Goal: Task Accomplishment & Management: Use online tool/utility

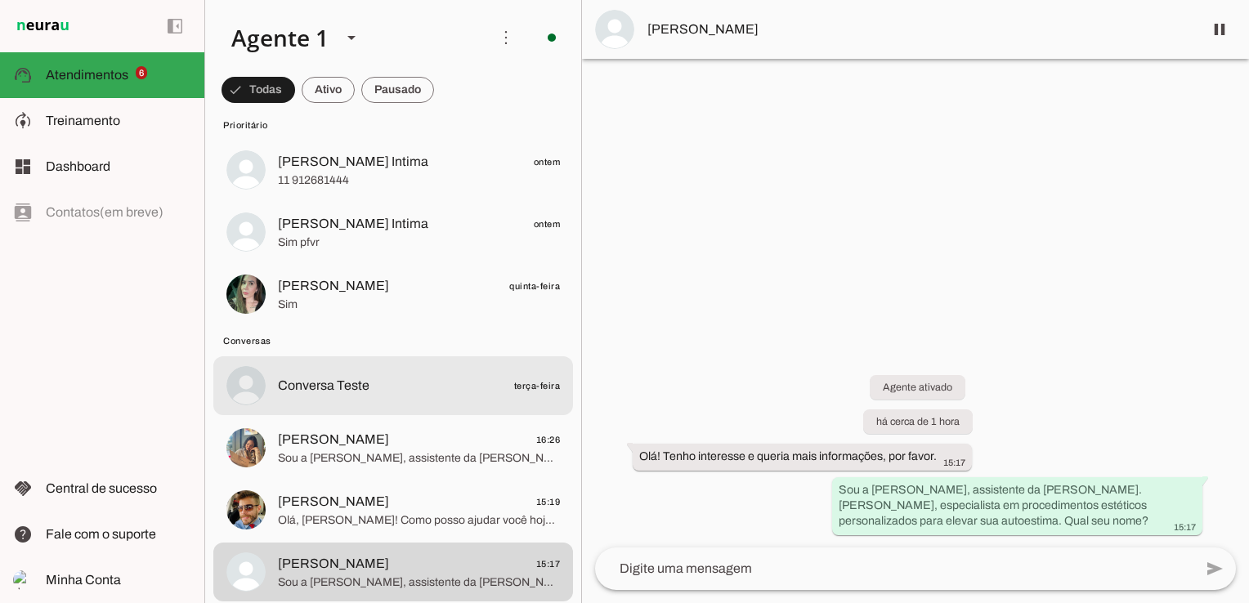
scroll to position [245, 0]
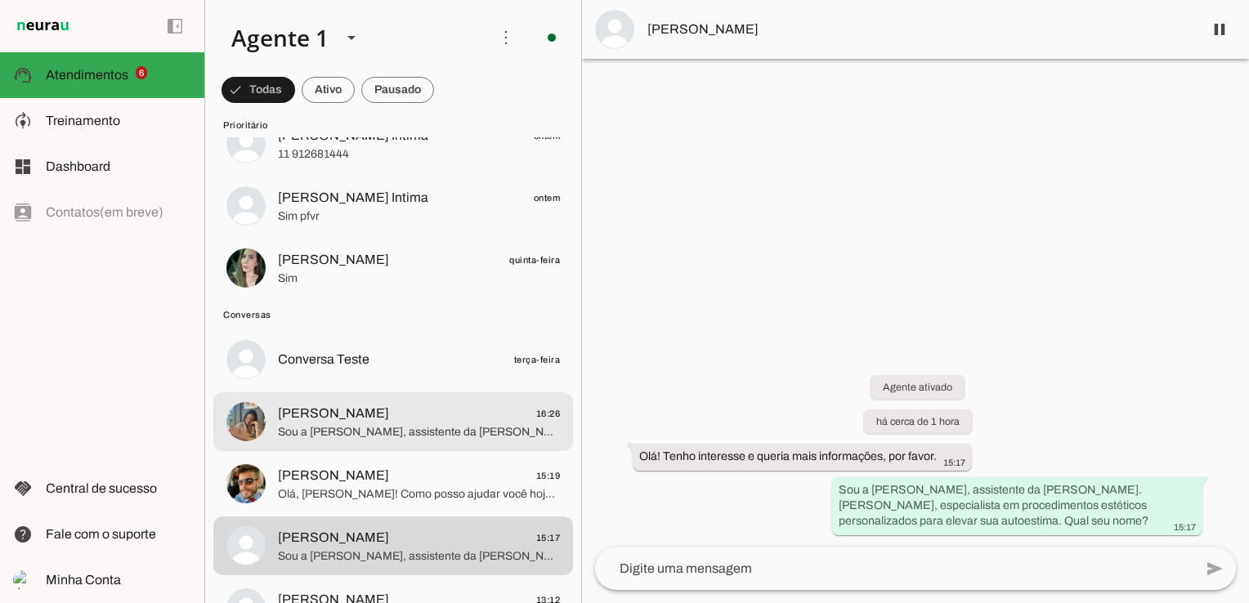
click at [425, 415] on span "K Pimentel 16:26" at bounding box center [419, 414] width 282 height 20
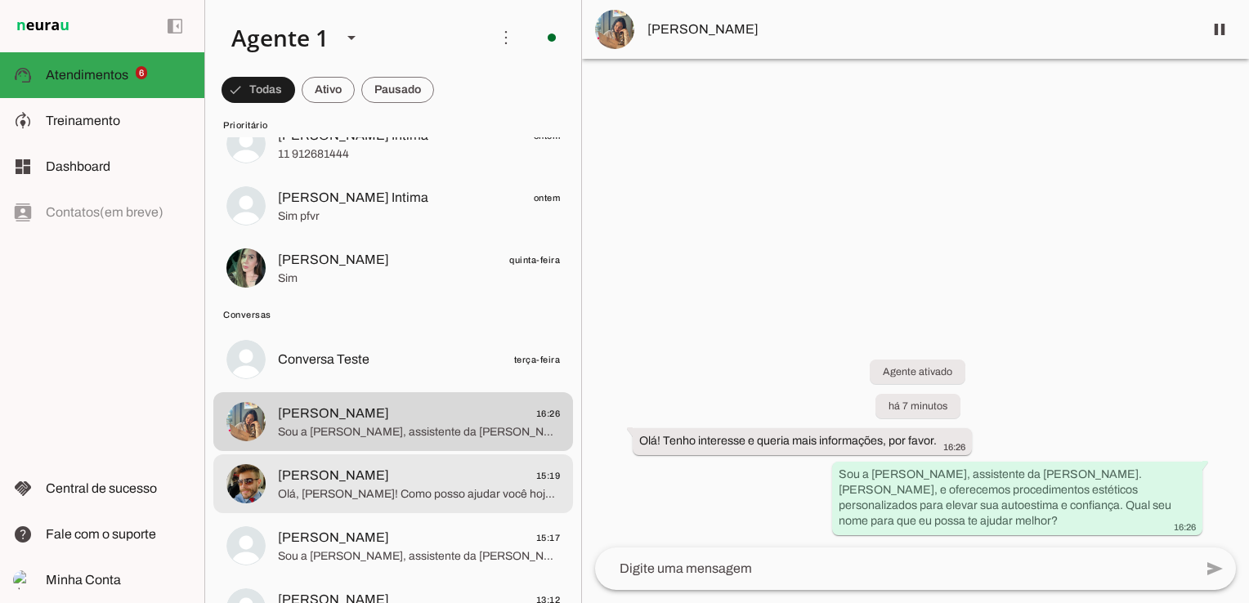
click at [389, 484] on span "Rafael Bueno 15:19" at bounding box center [419, 476] width 282 height 20
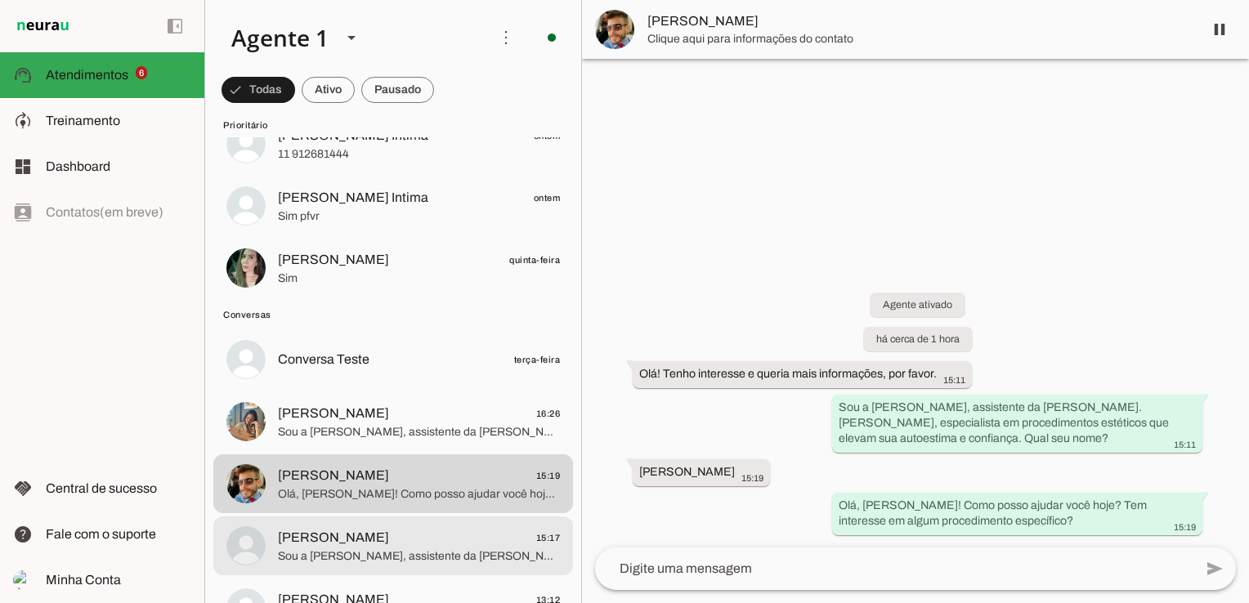
click at [389, 535] on span "Jardel Silva 15:17" at bounding box center [419, 538] width 282 height 20
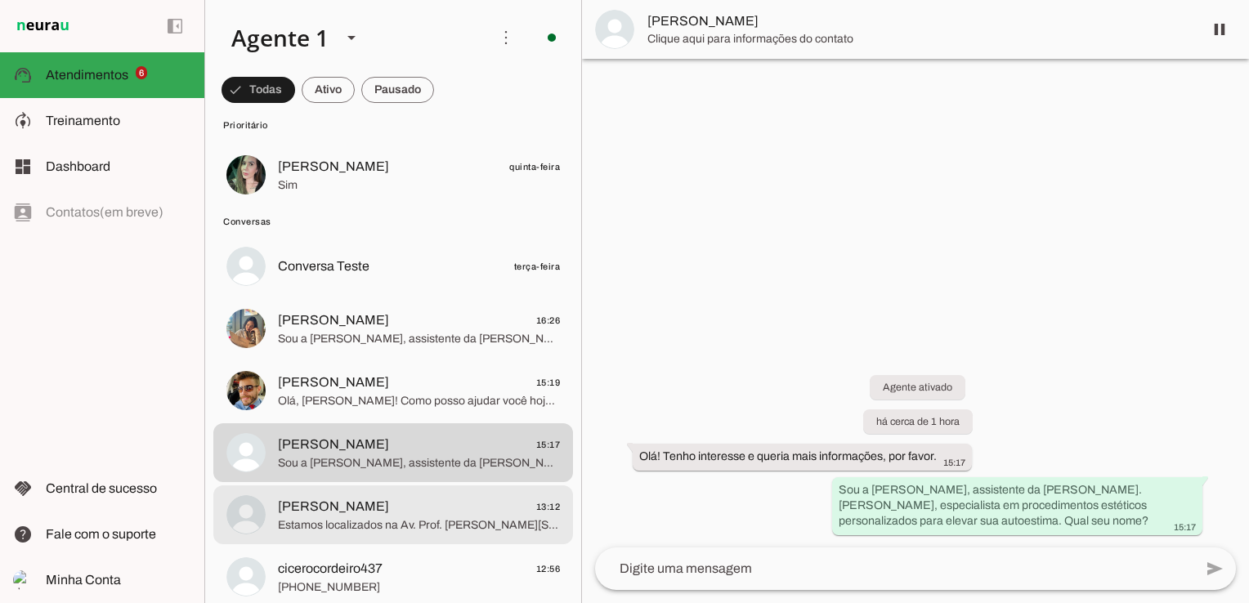
scroll to position [409, 0]
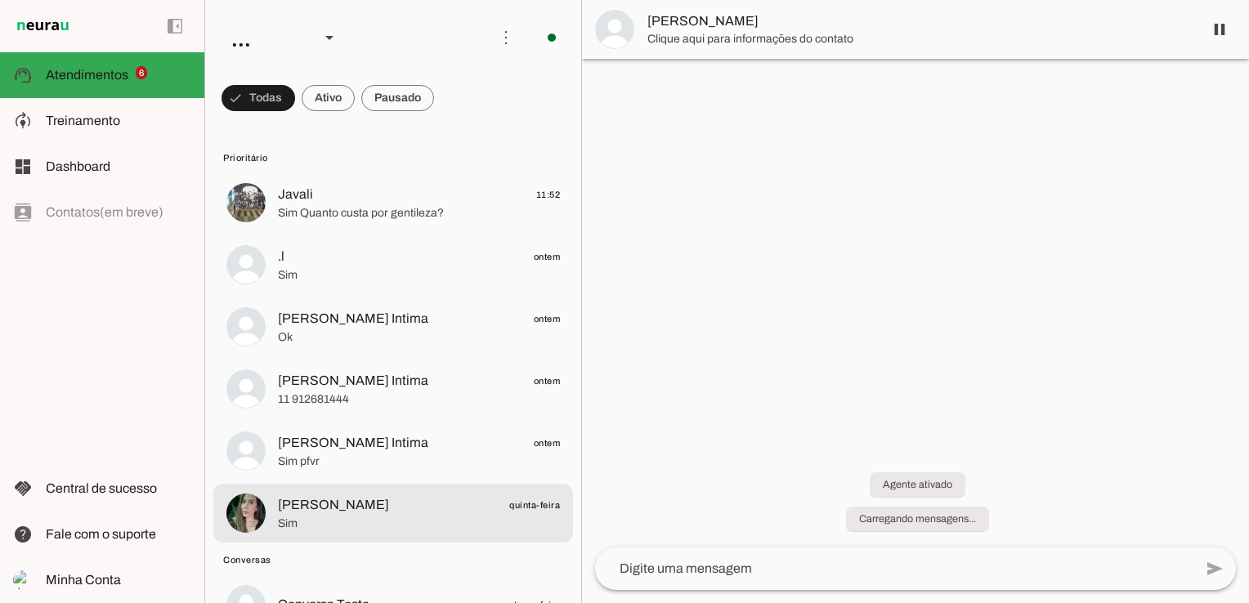
scroll to position [327, 0]
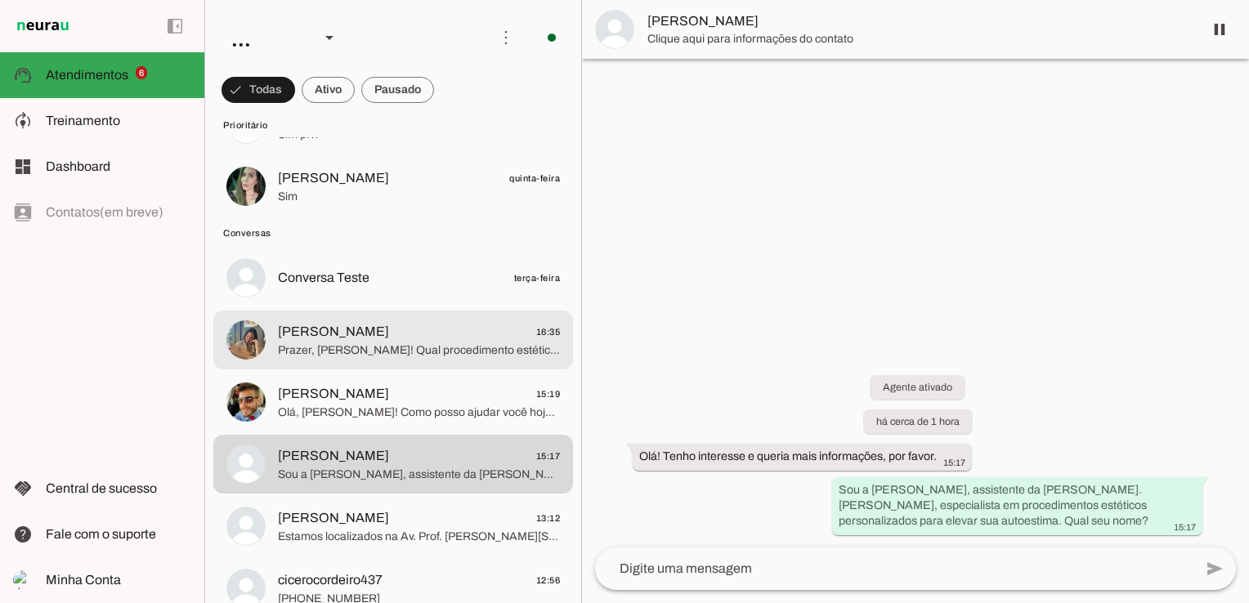
click at [466, 347] on span "Prazer, Karine! Qual procedimento estético você gostaria de saber mais? Temos d…" at bounding box center [419, 350] width 282 height 16
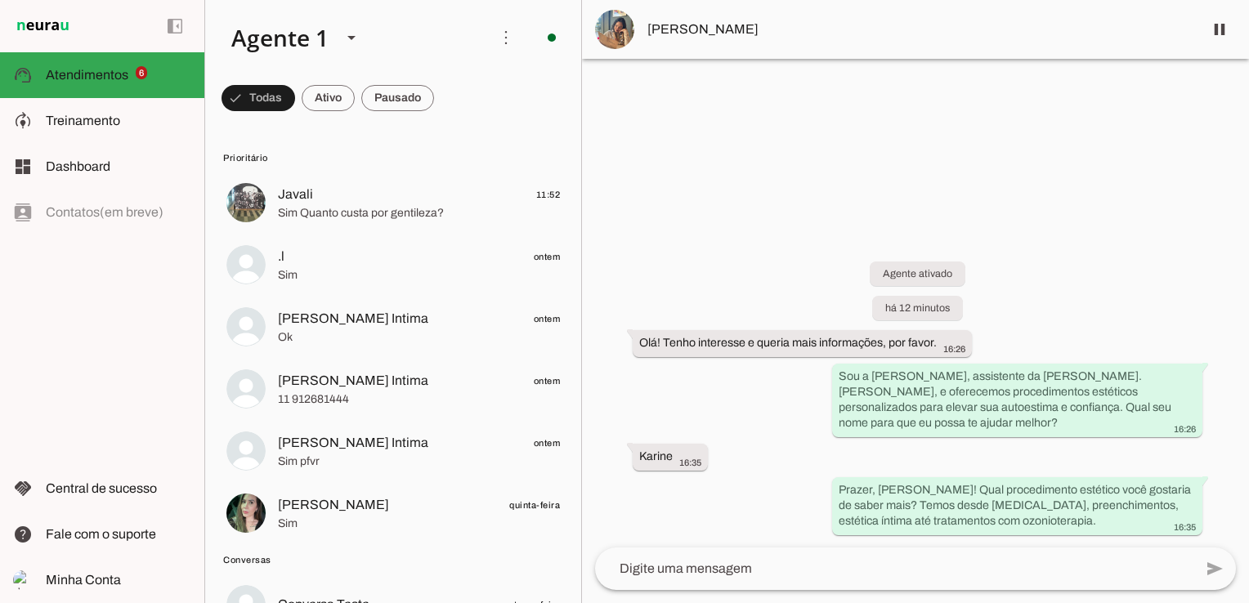
click at [605, 30] on img at bounding box center [614, 29] width 39 height 39
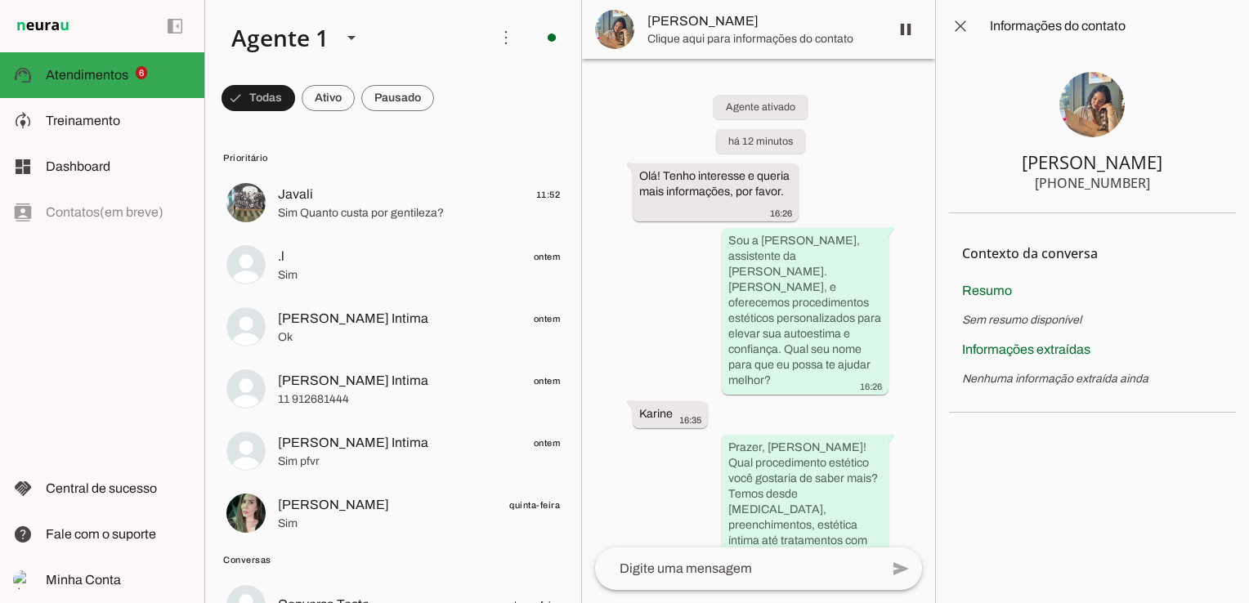
click at [1098, 96] on img at bounding box center [1091, 104] width 65 height 65
click at [1103, 109] on img at bounding box center [1091, 104] width 65 height 65
click at [1104, 109] on img at bounding box center [1091, 104] width 65 height 65
click at [1105, 109] on img at bounding box center [1091, 104] width 65 height 65
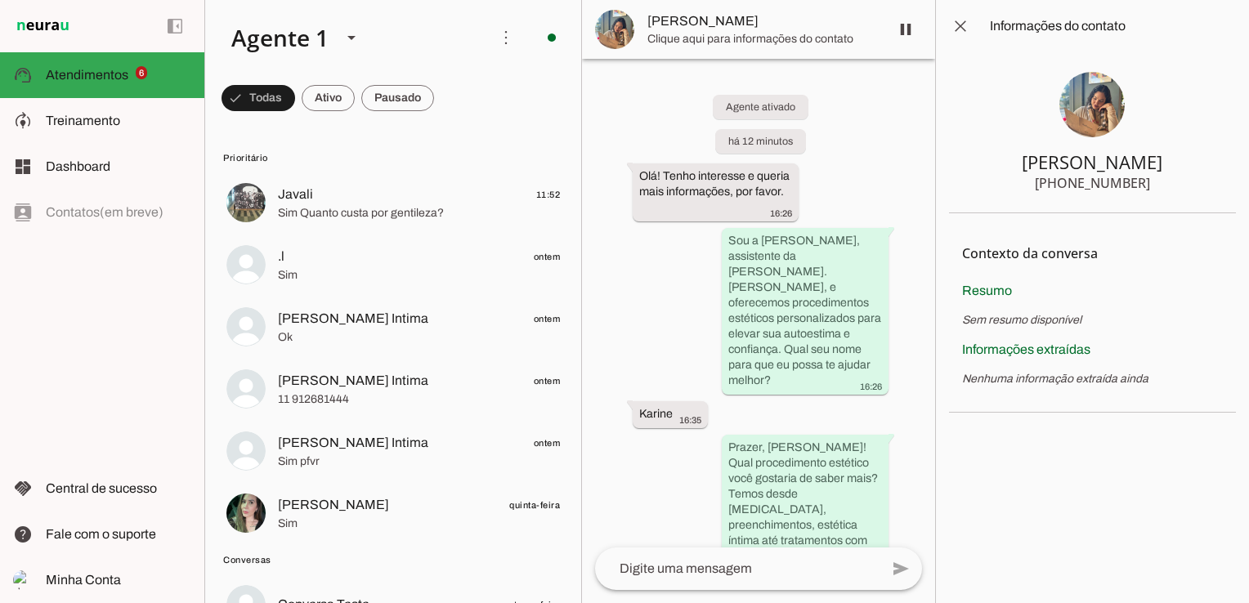
click at [678, 33] on span "Clique aqui para informações do contato" at bounding box center [761, 39] width 229 height 16
click at [594, 25] on md-item "[PERSON_NAME]" at bounding box center [758, 29] width 353 height 59
click at [956, 34] on span at bounding box center [960, 26] width 39 height 39
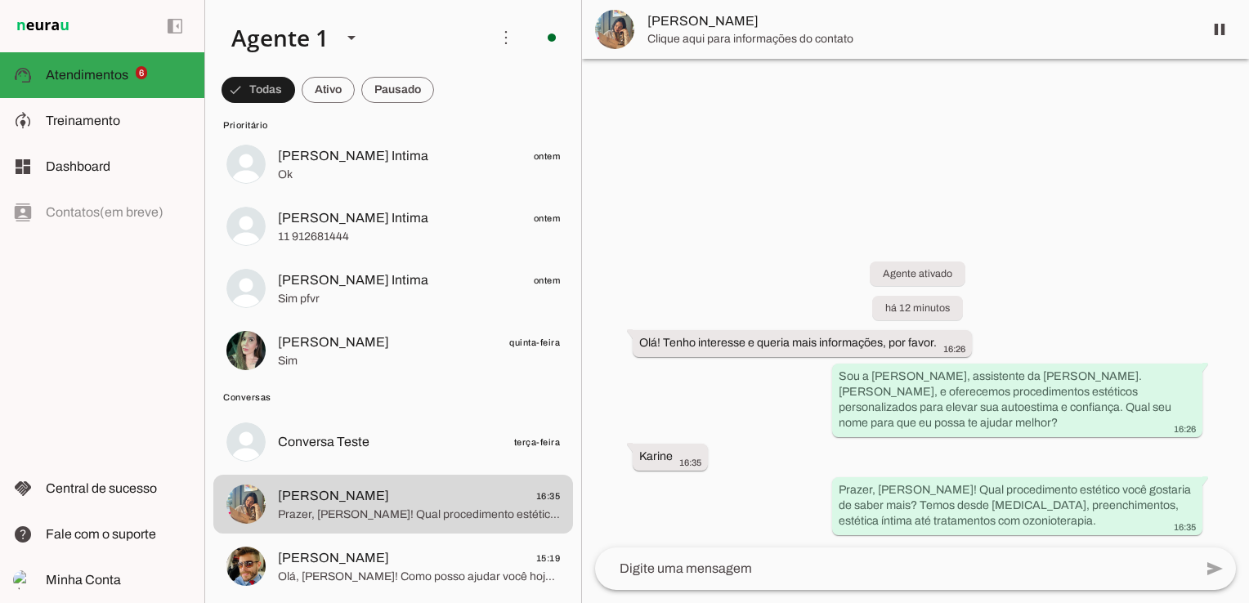
scroll to position [245, 0]
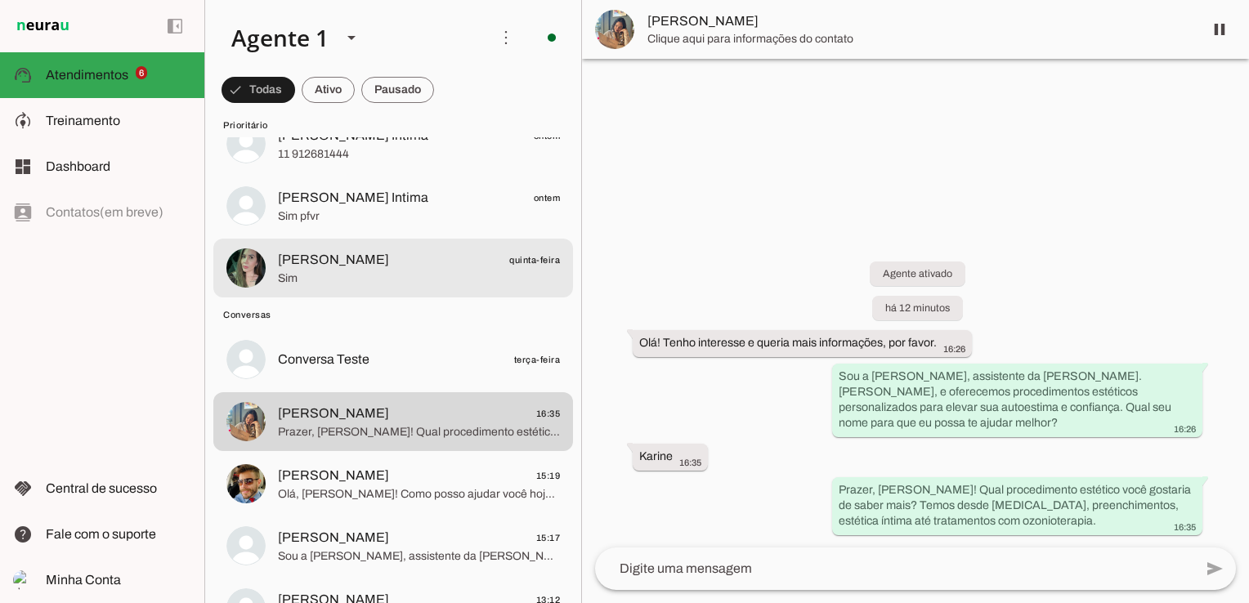
click at [288, 252] on span "[PERSON_NAME]" at bounding box center [333, 260] width 111 height 20
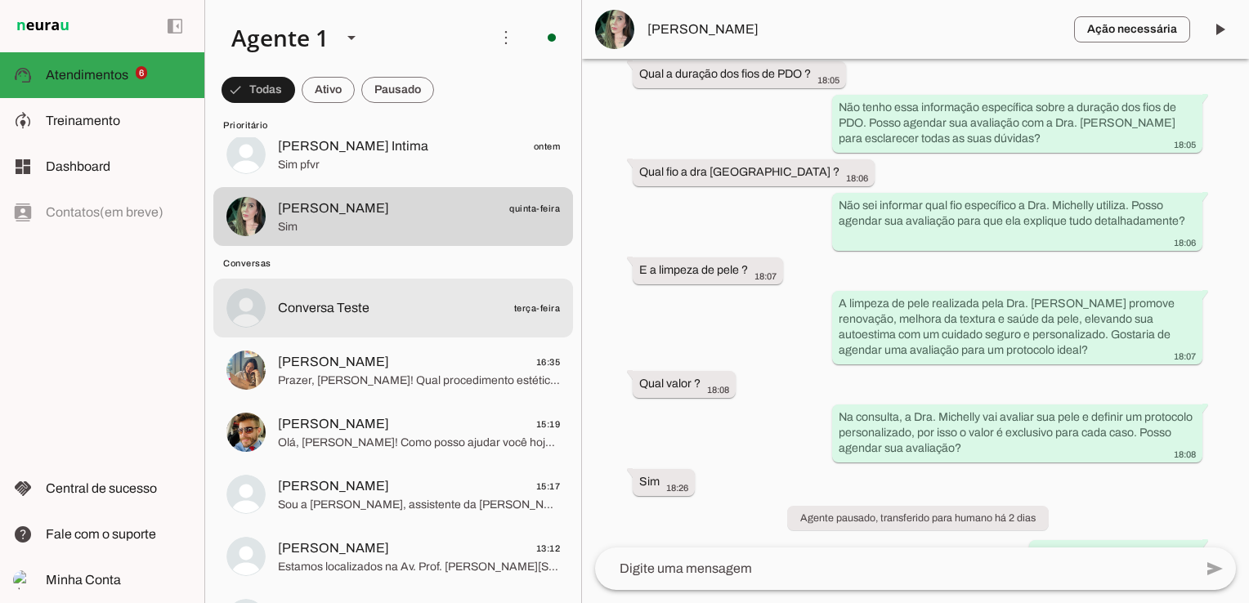
scroll to position [327, 0]
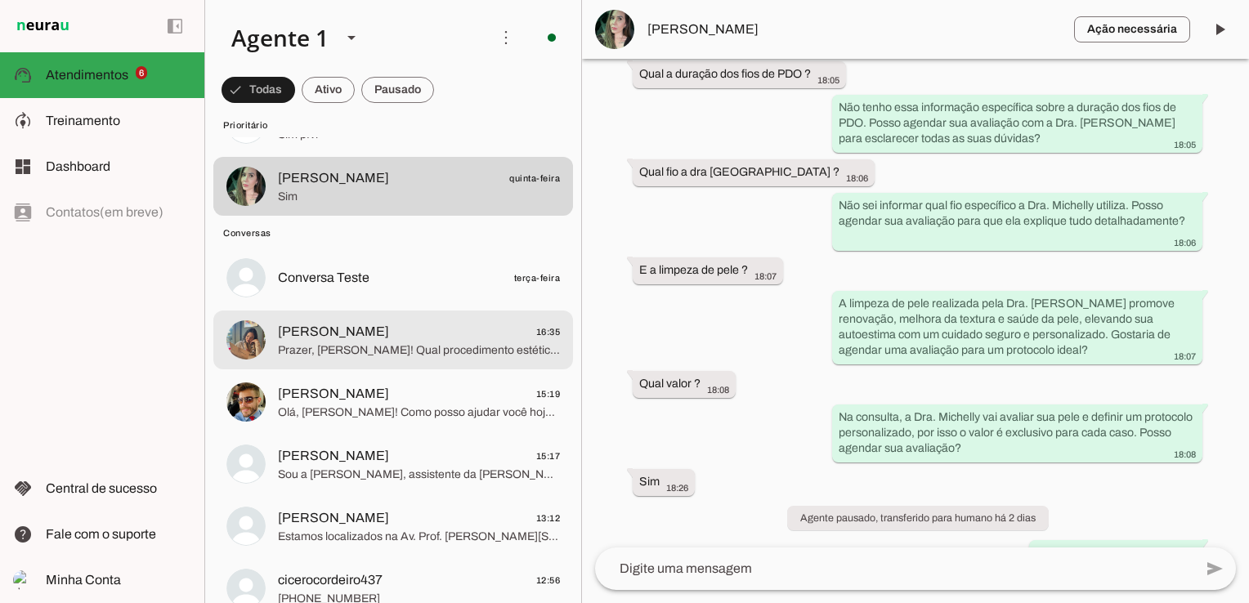
click at [369, 334] on span "K Pimentel 16:35" at bounding box center [419, 332] width 282 height 20
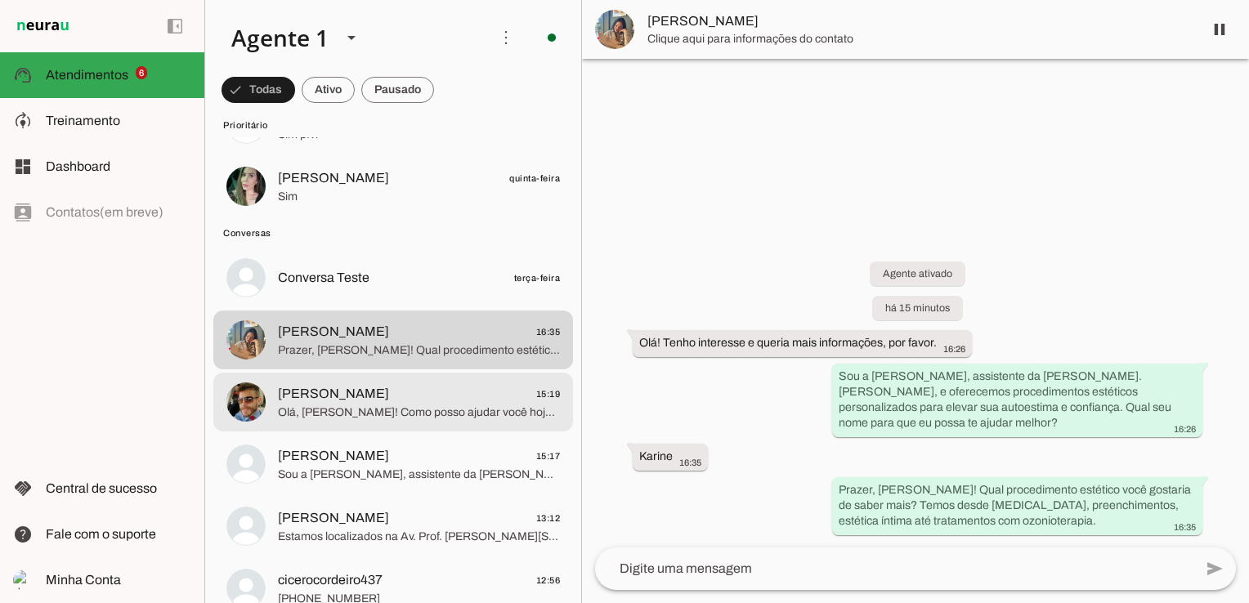
click at [374, 419] on span "Olá, [PERSON_NAME]! Como posso ajudar você hoje? Tem interesse em algum procedi…" at bounding box center [419, 413] width 282 height 16
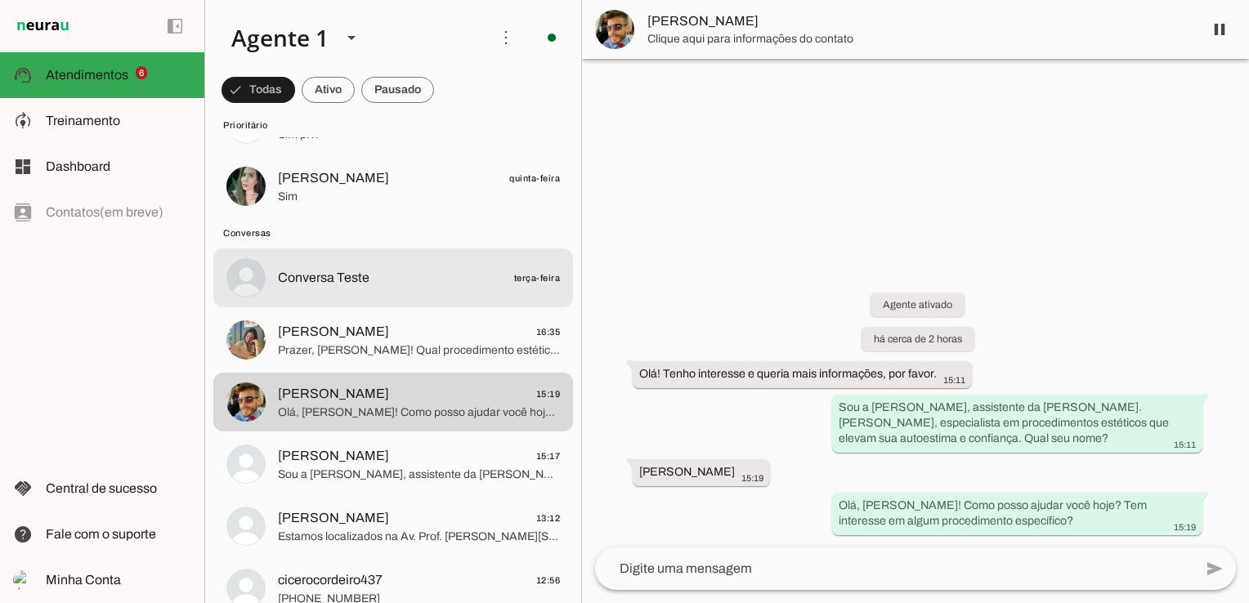
click at [362, 280] on span "Conversa Teste" at bounding box center [324, 278] width 92 height 20
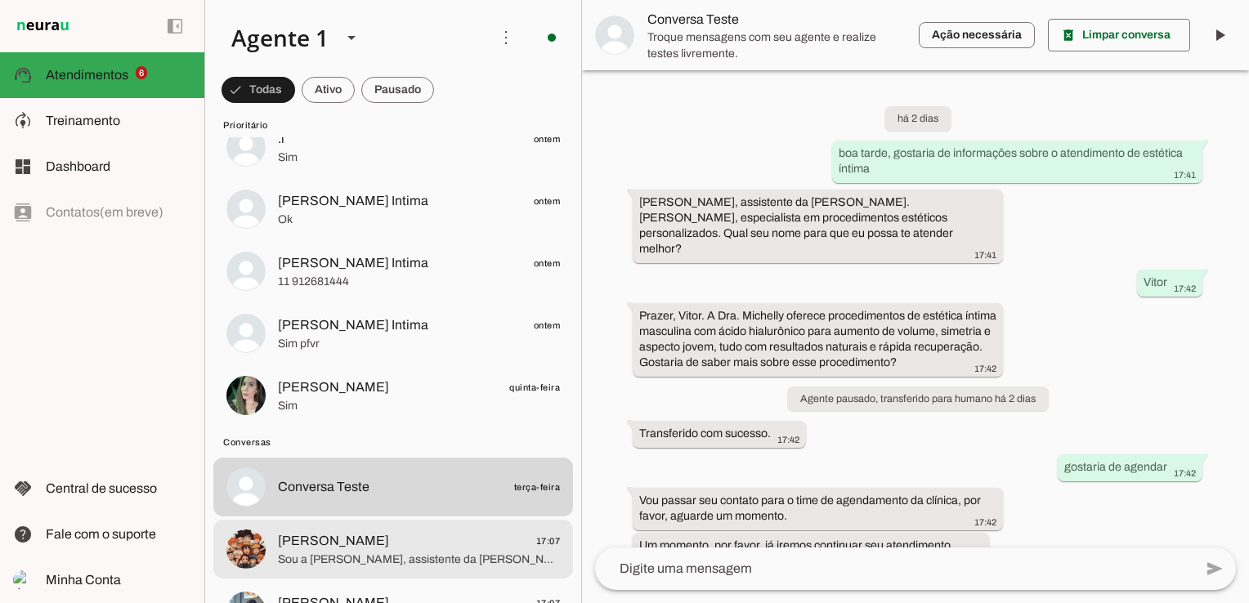
scroll to position [245, 0]
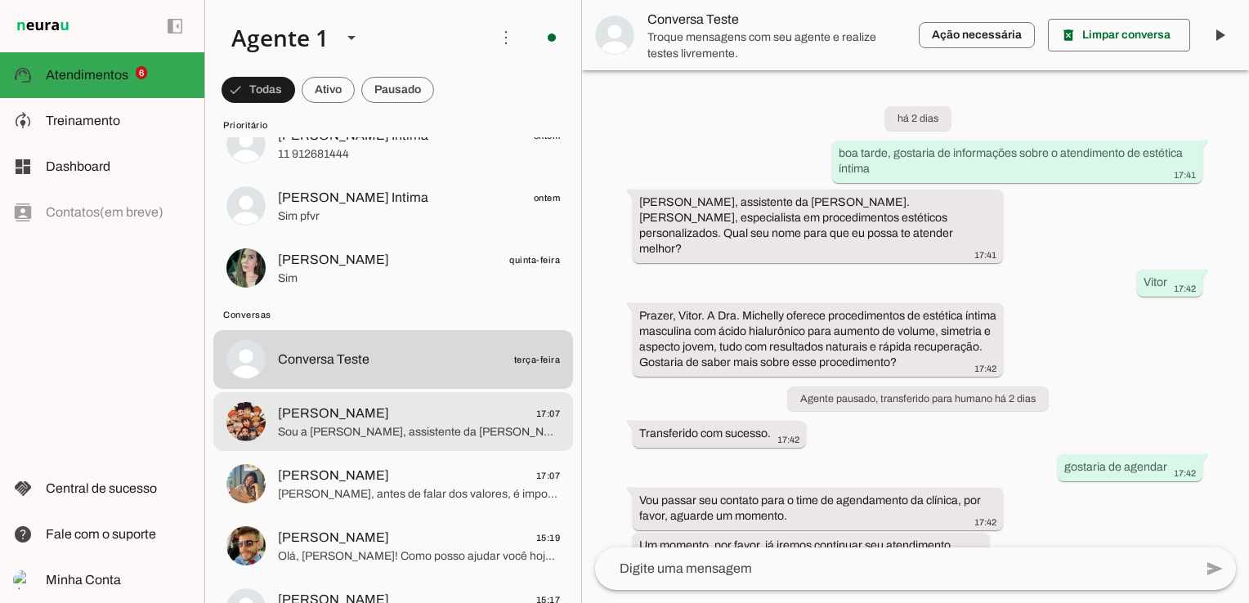
click at [471, 433] on span "Sou a [PERSON_NAME], assistente da [PERSON_NAME]. [PERSON_NAME], especialista e…" at bounding box center [419, 432] width 282 height 16
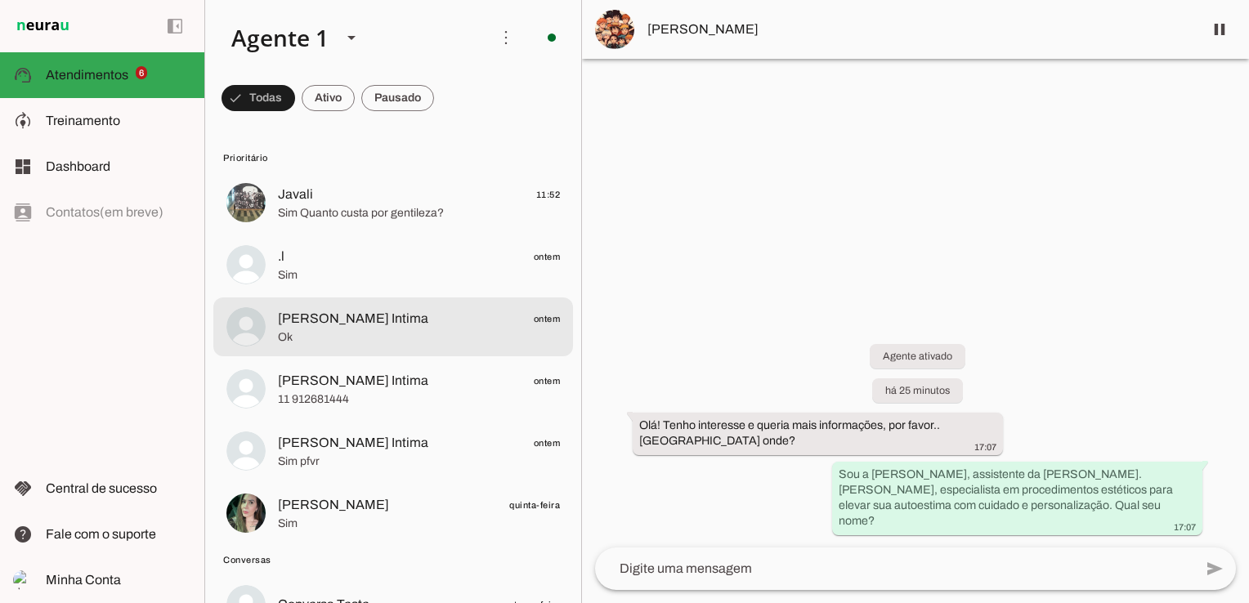
click at [385, 325] on span "[PERSON_NAME] Intima" at bounding box center [353, 319] width 150 height 20
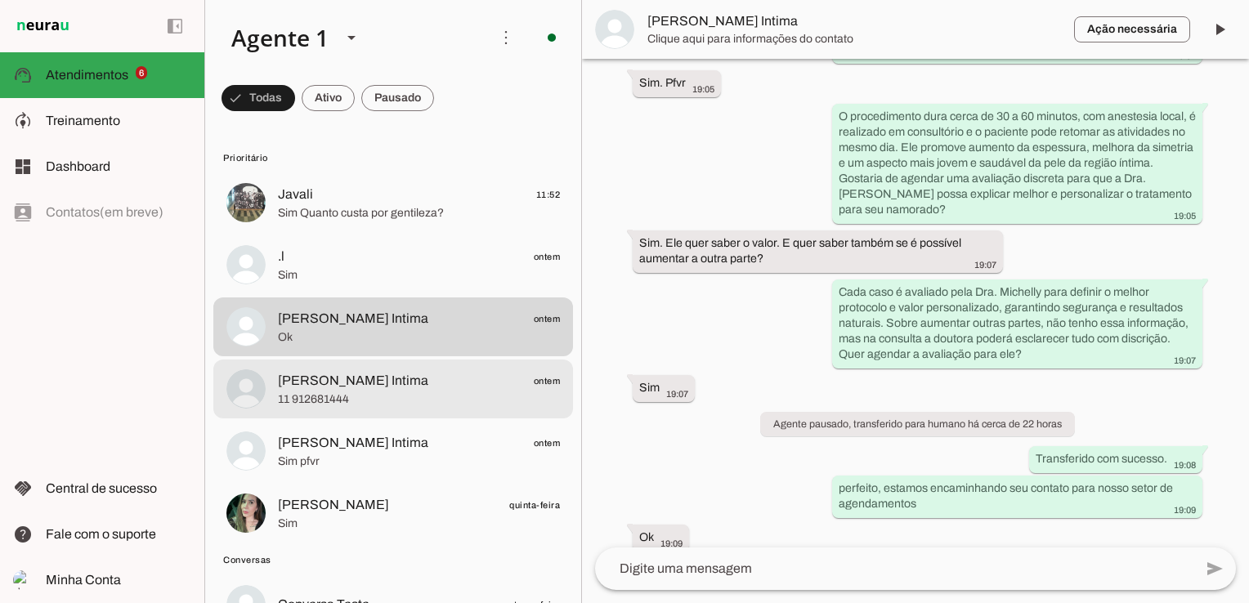
scroll to position [327, 0]
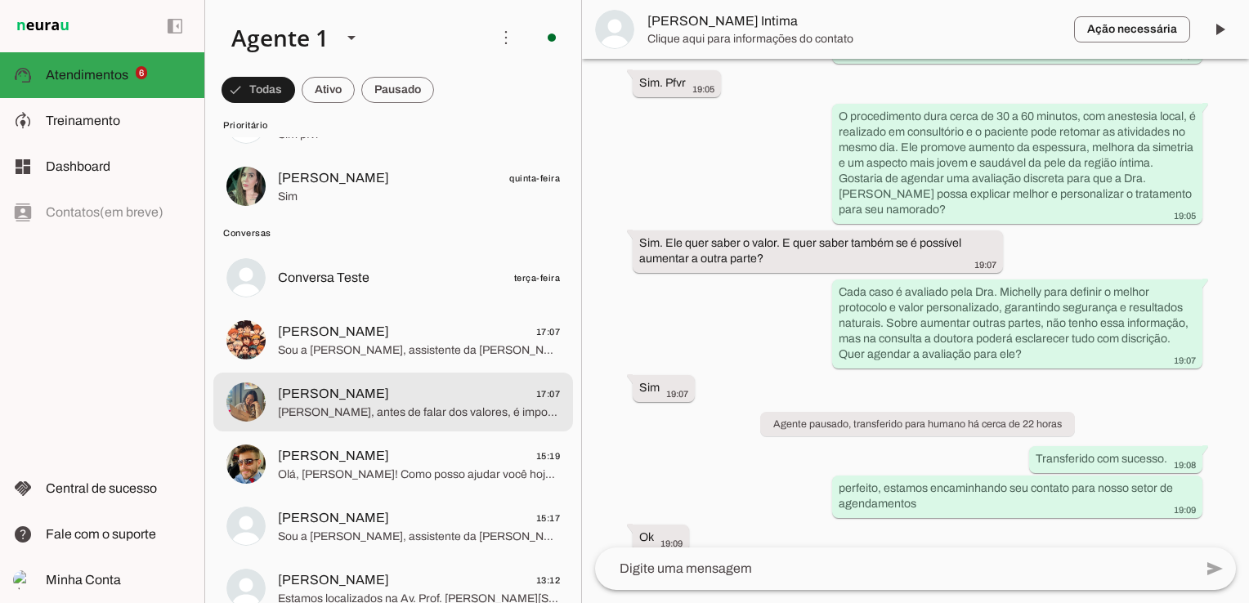
click at [365, 407] on span "[PERSON_NAME], antes de falar dos valores, é importante destacar que a limpeza …" at bounding box center [419, 413] width 282 height 16
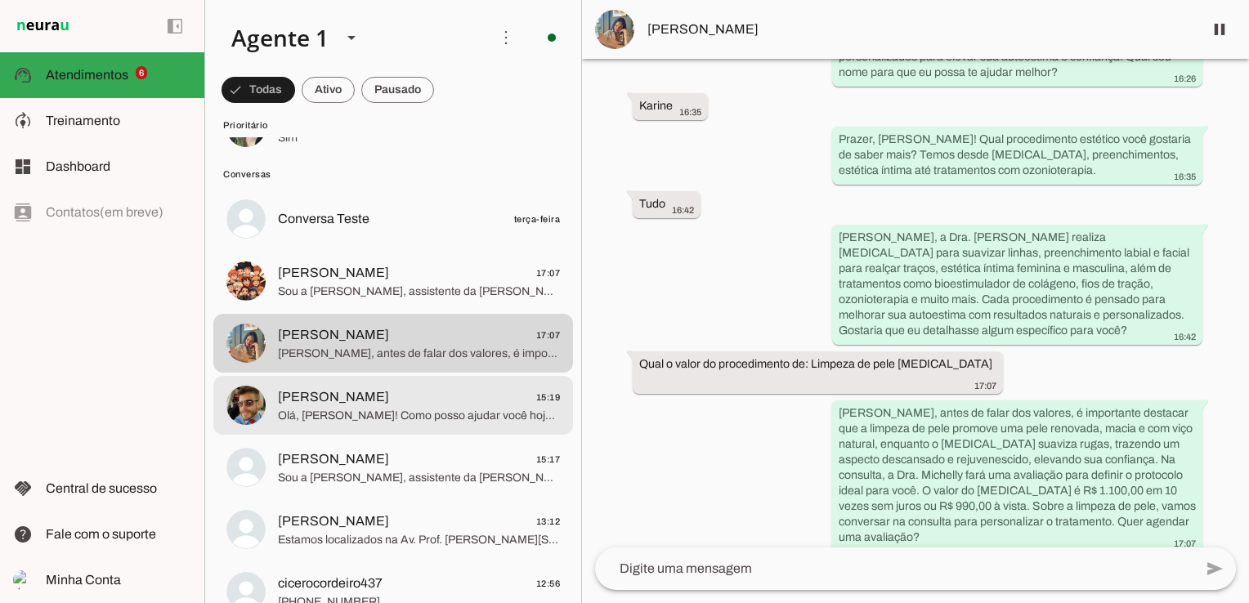
scroll to position [409, 0]
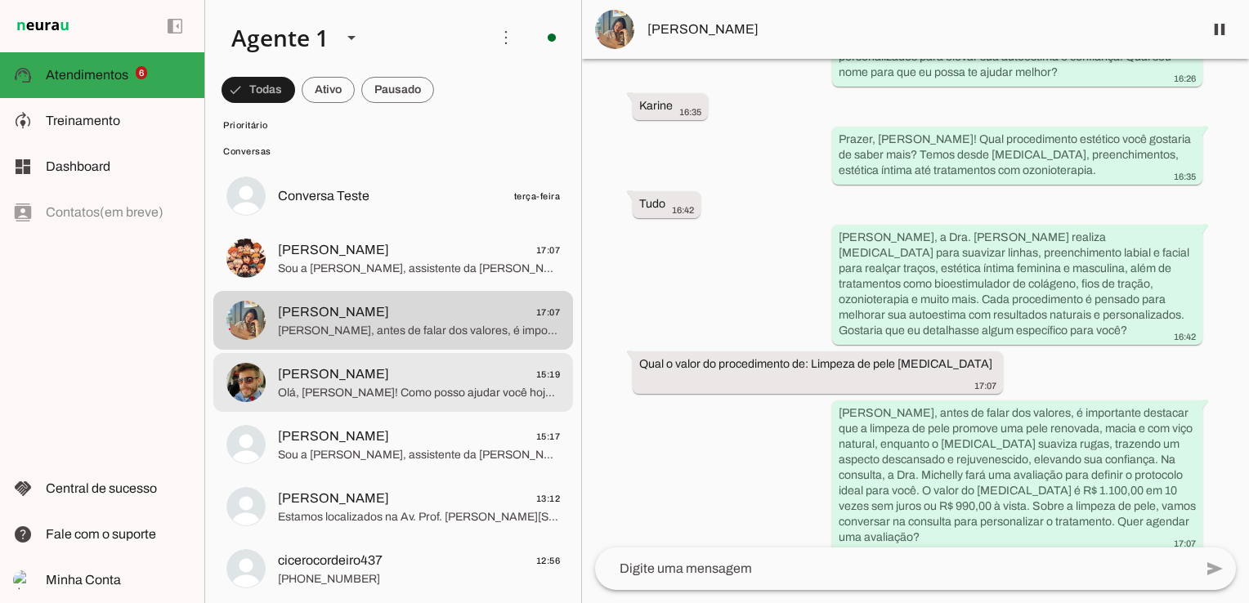
click at [387, 383] on span "Rafael Bueno 15:19" at bounding box center [419, 375] width 282 height 20
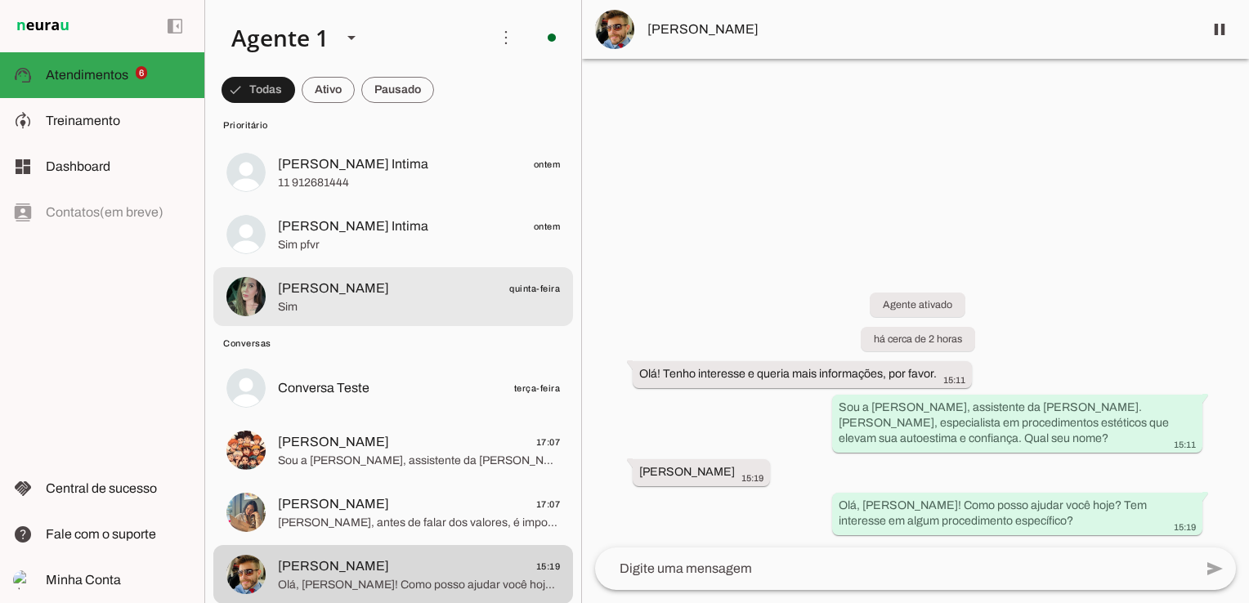
scroll to position [245, 0]
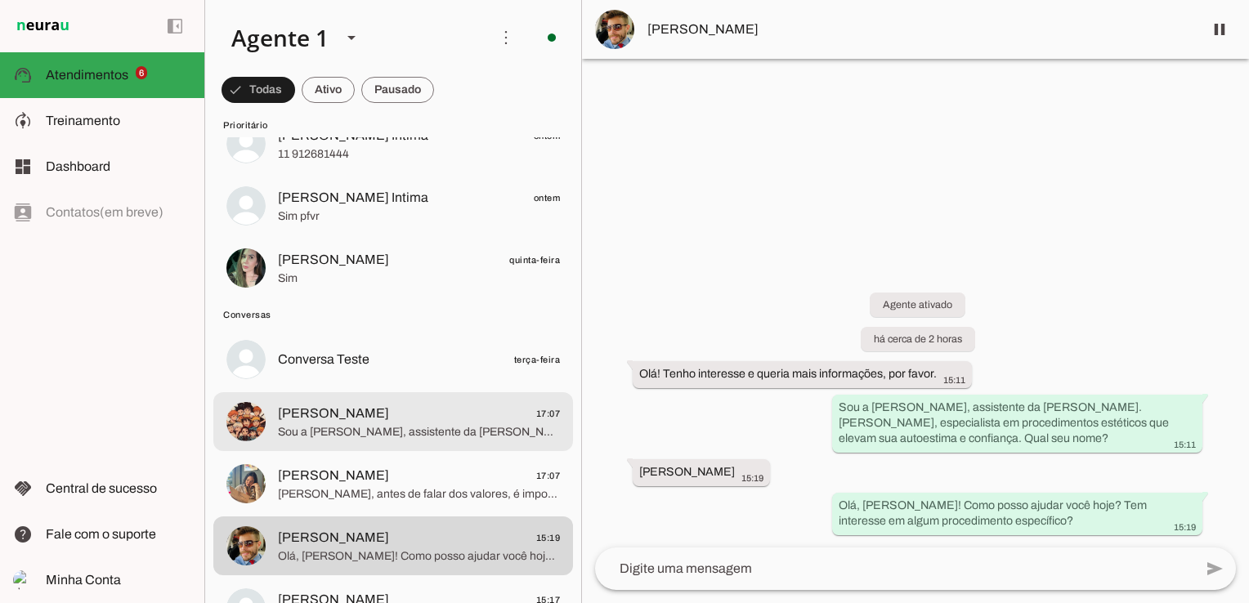
click at [396, 419] on span "Douglas Lufa Lufa 17:07" at bounding box center [419, 414] width 282 height 20
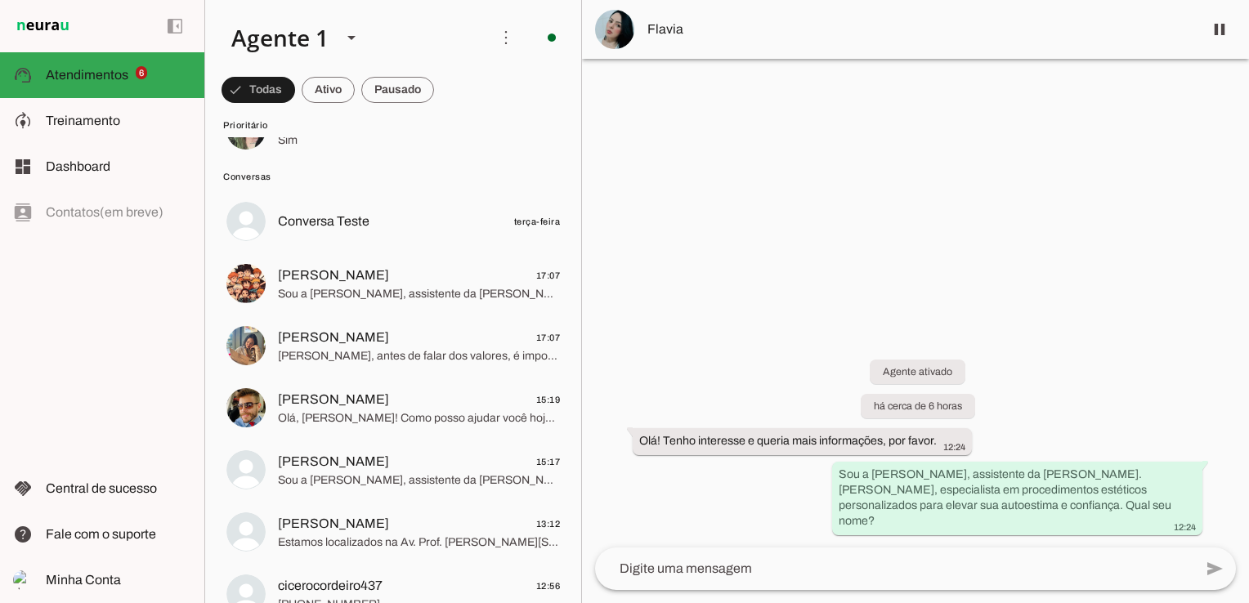
scroll to position [409, 0]
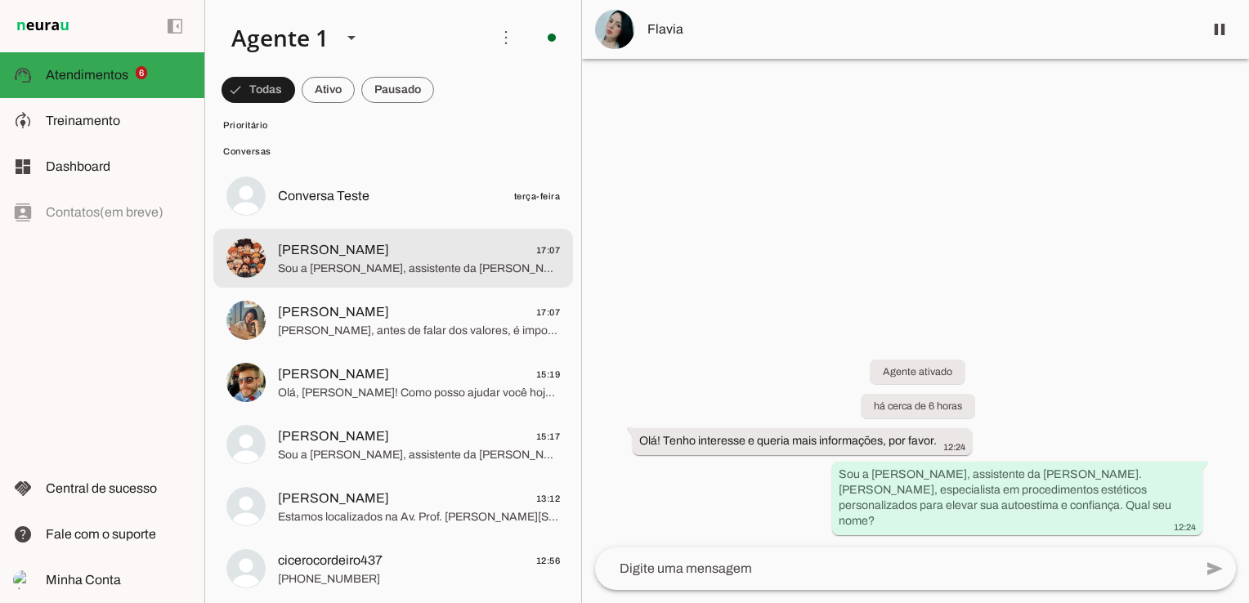
click at [466, 261] on span "Sou a [PERSON_NAME], assistente da [PERSON_NAME]. [PERSON_NAME], especialista e…" at bounding box center [419, 269] width 282 height 16
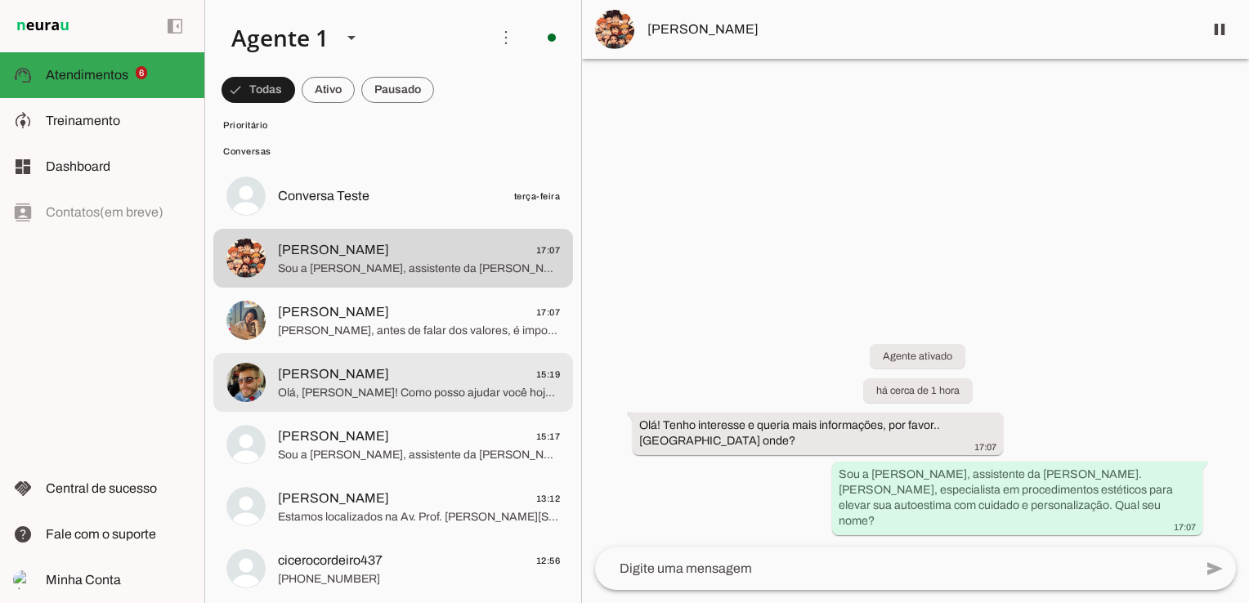
click at [356, 391] on span "Olá, [PERSON_NAME]! Como posso ajudar você hoje? Tem interesse em algum procedi…" at bounding box center [419, 393] width 282 height 16
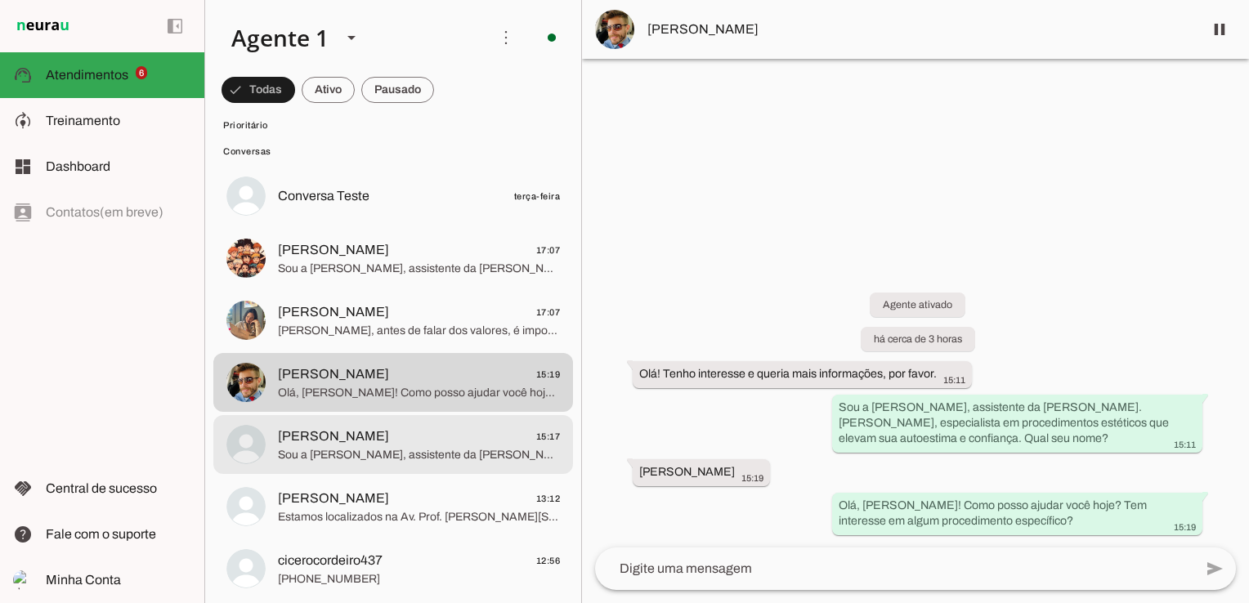
click at [389, 465] on md-item "[PERSON_NAME] 15:17 Sou a [PERSON_NAME], assistente da [PERSON_NAME]. [PERSON_N…" at bounding box center [393, 444] width 360 height 59
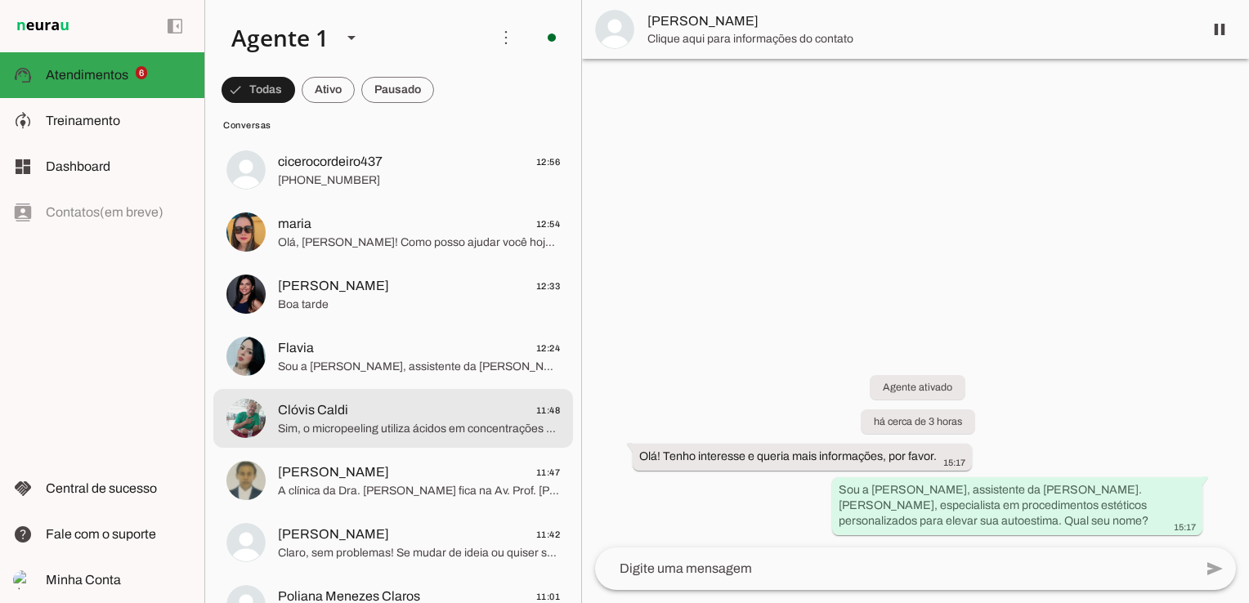
scroll to position [817, 0]
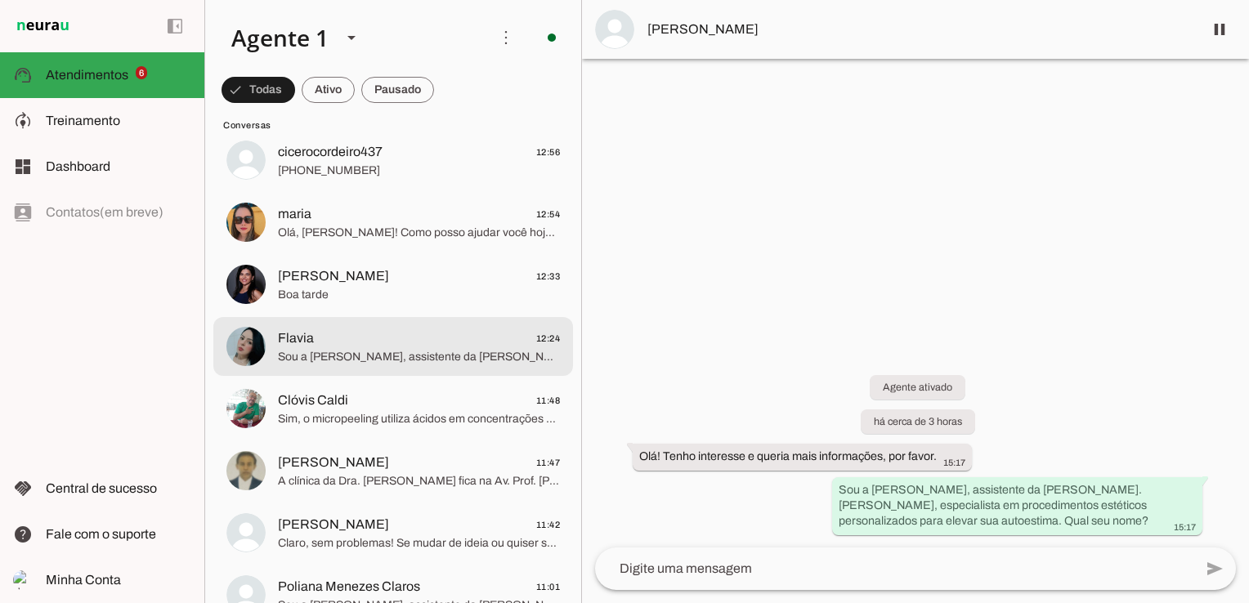
click at [415, 364] on span "Sou a [PERSON_NAME], assistente da [PERSON_NAME]. [PERSON_NAME], especialista e…" at bounding box center [419, 357] width 282 height 16
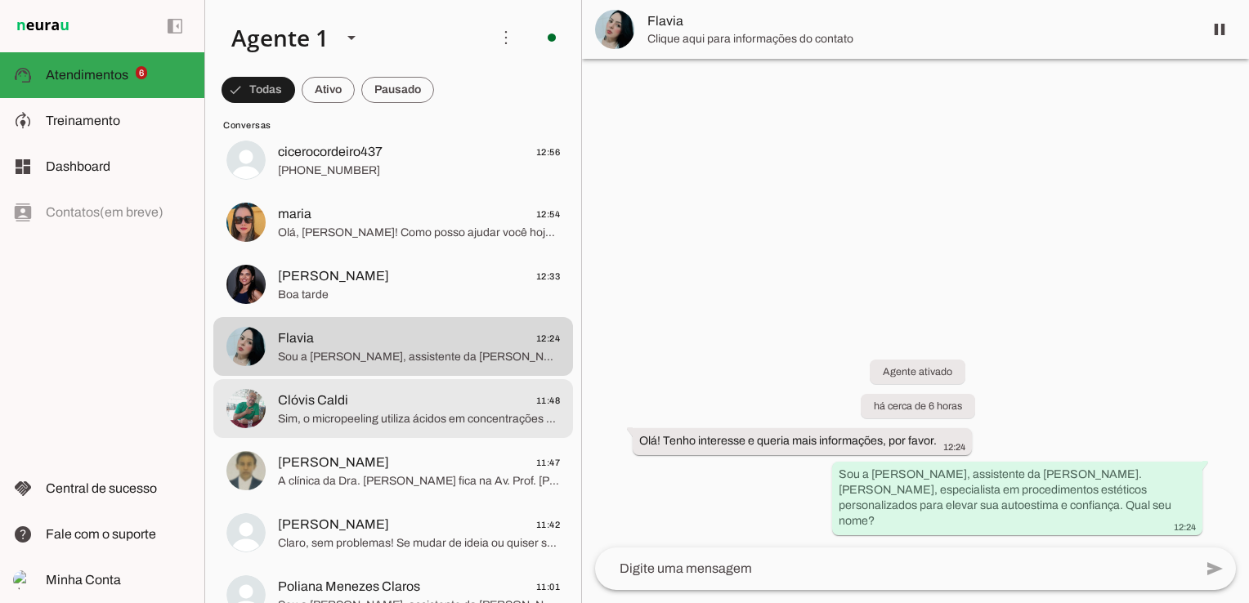
scroll to position [899, 0]
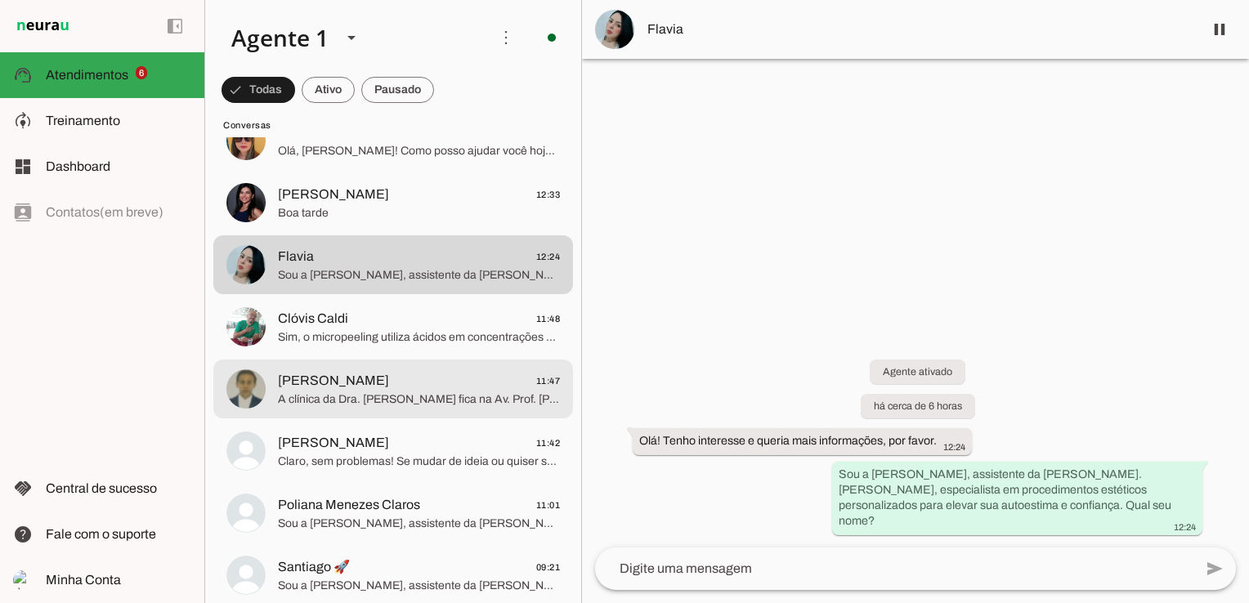
drag, startPoint x: 360, startPoint y: 397, endPoint x: 383, endPoint y: 415, distance: 29.1
click at [383, 415] on md-item "[PERSON_NAME] 11:47 A [GEOGRAPHIC_DATA]. [PERSON_NAME] fica na Av. Prof. [PERSO…" at bounding box center [393, 389] width 360 height 59
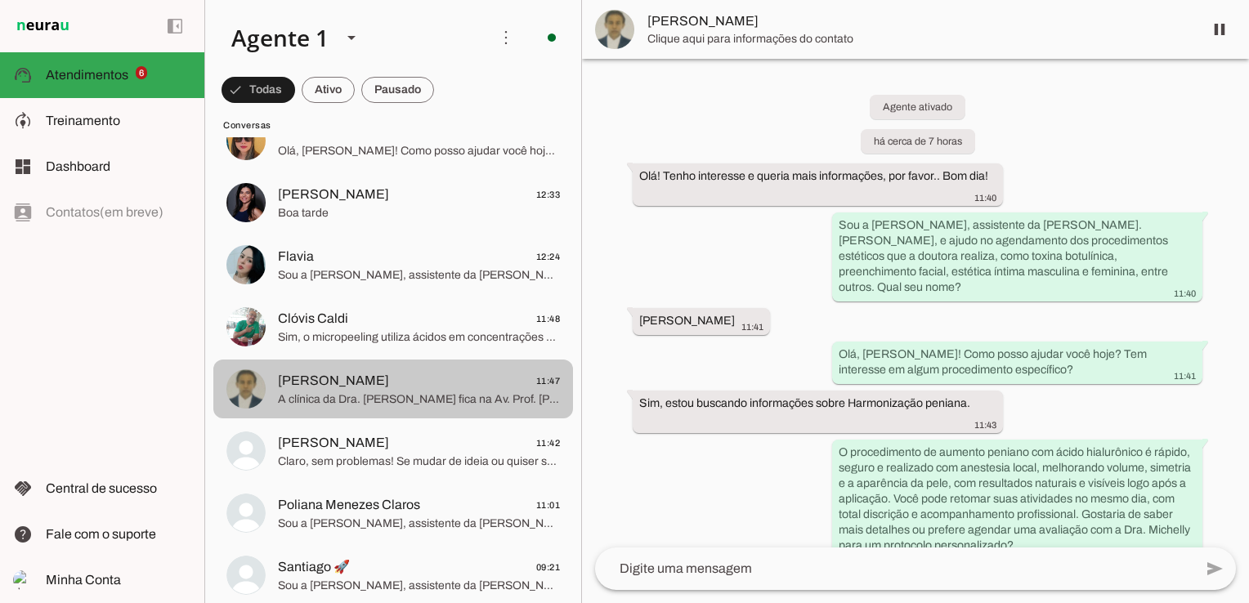
scroll to position [204, 0]
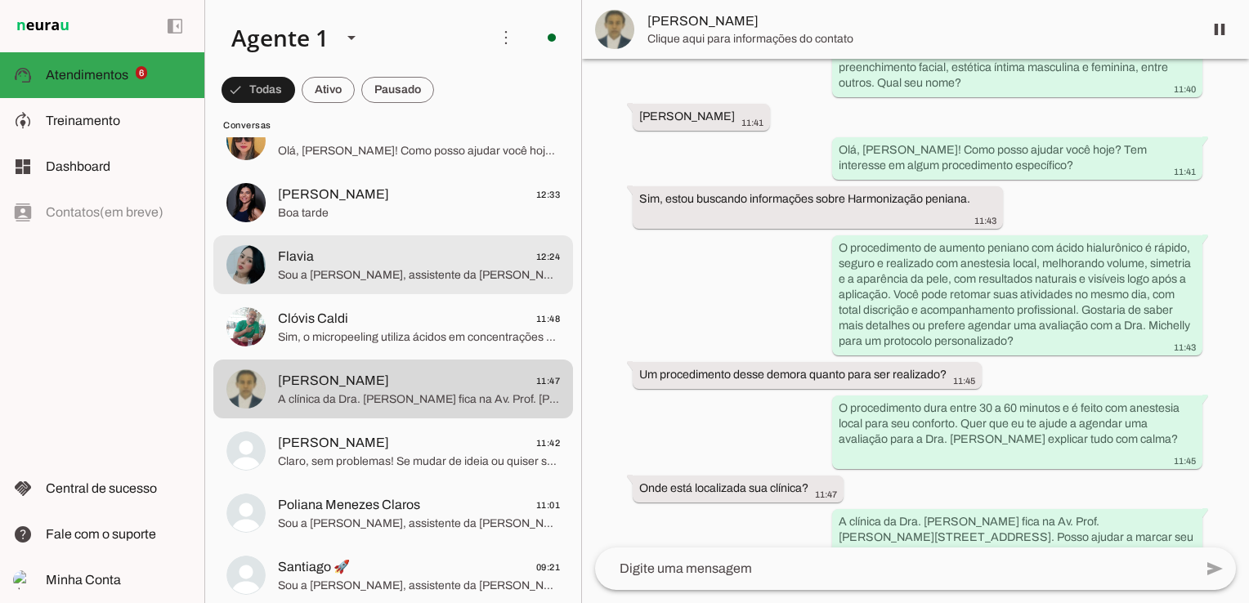
click at [353, 274] on span "Sou a [PERSON_NAME], assistente da [PERSON_NAME]. [PERSON_NAME], especialista e…" at bounding box center [419, 275] width 282 height 16
